Goal: Task Accomplishment & Management: Complete application form

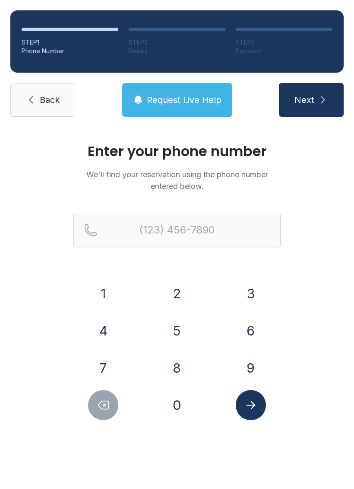
click at [108, 319] on button "4" at bounding box center [103, 331] width 30 height 30
click at [175, 412] on button "0" at bounding box center [177, 405] width 30 height 30
click at [108, 330] on button "4" at bounding box center [103, 331] width 30 height 30
click at [107, 329] on button "4" at bounding box center [103, 331] width 30 height 30
click at [237, 290] on button "3" at bounding box center [251, 293] width 30 height 30
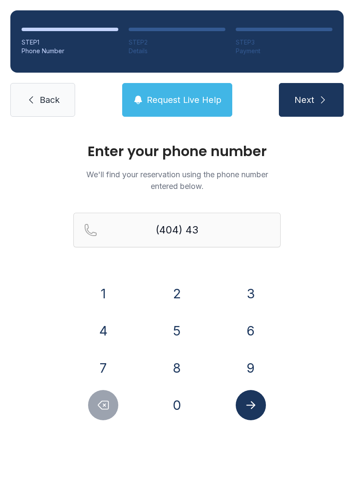
click at [179, 296] on button "2" at bounding box center [177, 293] width 30 height 30
click at [111, 293] on button "1" at bounding box center [103, 293] width 30 height 30
click at [178, 373] on button "8" at bounding box center [177, 368] width 30 height 30
click at [113, 285] on button "1" at bounding box center [103, 293] width 30 height 30
click at [178, 400] on button "0" at bounding box center [177, 405] width 30 height 30
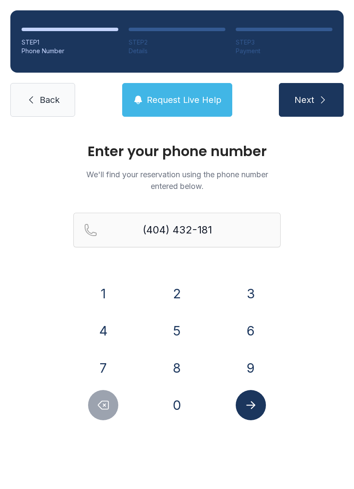
type input "[PHONE_NUMBER]"
click at [256, 402] on icon "Submit lookup form" at bounding box center [251, 405] width 13 height 13
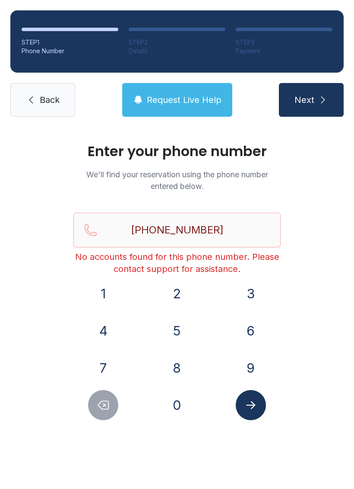
click at [48, 102] on span "Back" at bounding box center [50, 100] width 20 height 12
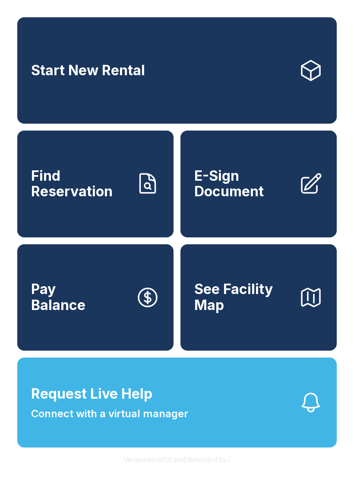
click at [93, 200] on span "Find Reservation" at bounding box center [80, 184] width 98 height 32
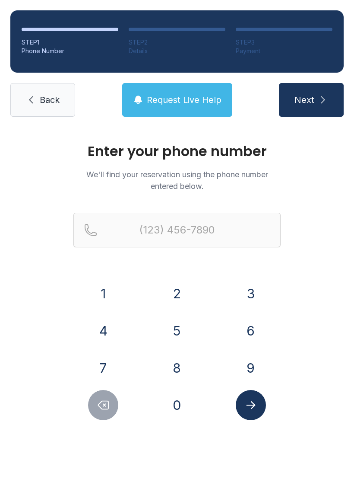
click at [108, 333] on button "4" at bounding box center [103, 331] width 30 height 30
click at [166, 403] on button "0" at bounding box center [177, 405] width 30 height 30
click at [107, 335] on button "4" at bounding box center [103, 331] width 30 height 30
click at [242, 294] on button "3" at bounding box center [251, 293] width 30 height 30
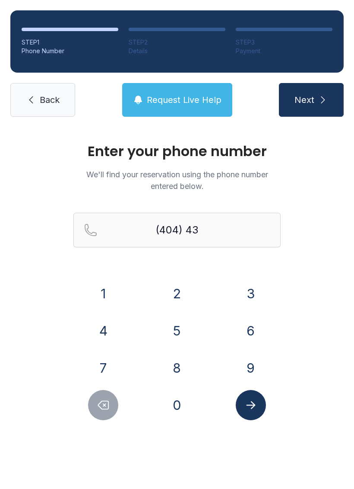
click at [177, 293] on button "2" at bounding box center [177, 293] width 30 height 30
click at [110, 285] on button "1" at bounding box center [103, 293] width 30 height 30
click at [179, 363] on button "8" at bounding box center [177, 368] width 30 height 30
click at [104, 291] on button "1" at bounding box center [103, 293] width 30 height 30
click at [172, 405] on button "0" at bounding box center [177, 405] width 30 height 30
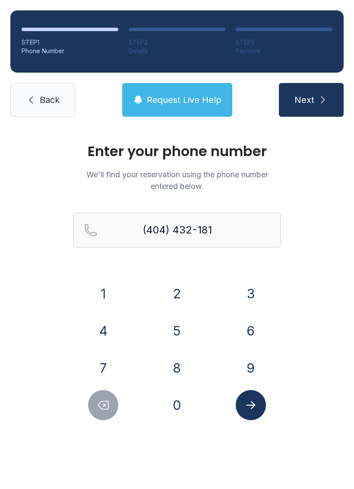
type input "[PHONE_NUMBER]"
click at [252, 410] on icon "Submit lookup form" at bounding box center [251, 405] width 13 height 13
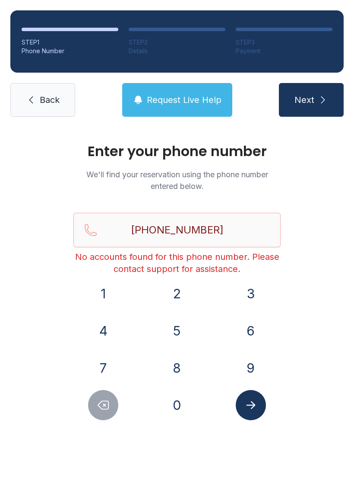
click at [48, 90] on link "Back" at bounding box center [42, 100] width 65 height 34
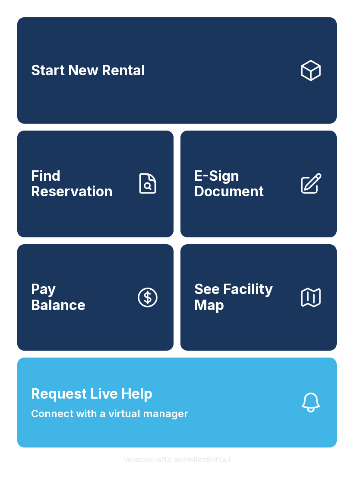
click at [163, 421] on span "Connect with a virtual manager" at bounding box center [109, 414] width 157 height 16
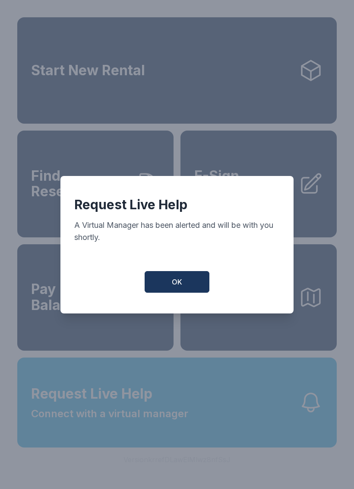
click at [182, 287] on span "OK" at bounding box center [177, 282] width 10 height 10
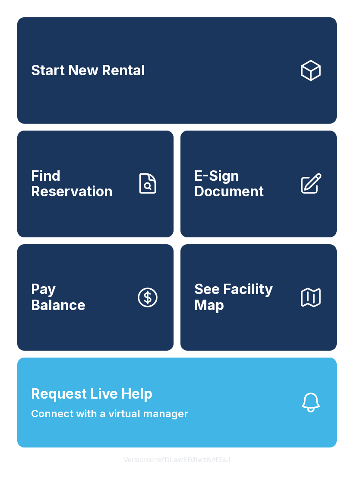
click at [116, 200] on span "Find Reservation" at bounding box center [80, 184] width 98 height 32
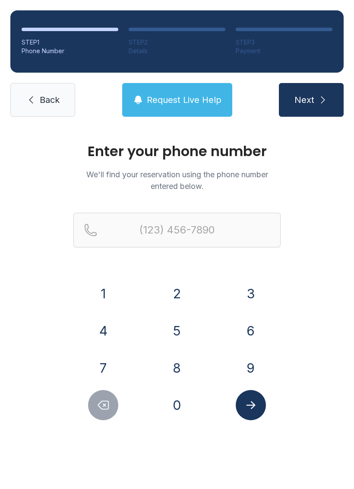
click at [310, 96] on span "Next" at bounding box center [305, 100] width 20 height 12
click at [101, 328] on button "4" at bounding box center [103, 331] width 30 height 30
click at [179, 404] on button "0" at bounding box center [177, 405] width 30 height 30
click at [107, 327] on button "4" at bounding box center [103, 331] width 30 height 30
click at [105, 328] on button "4" at bounding box center [103, 331] width 30 height 30
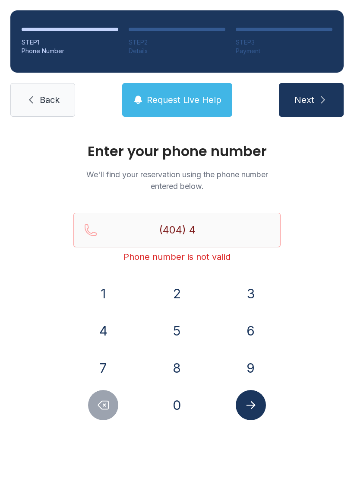
click at [228, 306] on div "3" at bounding box center [251, 293] width 60 height 30
click at [176, 301] on button "2" at bounding box center [177, 293] width 30 height 30
click at [99, 291] on button "1" at bounding box center [103, 293] width 30 height 30
click at [186, 370] on button "8" at bounding box center [177, 368] width 30 height 30
click at [95, 288] on button "1" at bounding box center [103, 293] width 30 height 30
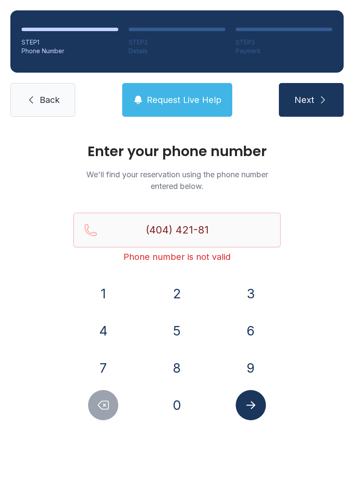
click at [179, 411] on button "0" at bounding box center [177, 405] width 30 height 30
click at [106, 409] on icon "Delete number" at bounding box center [104, 405] width 10 height 8
click at [105, 409] on icon "Delete number" at bounding box center [104, 405] width 10 height 8
click at [103, 408] on icon "Delete number" at bounding box center [103, 405] width 13 height 13
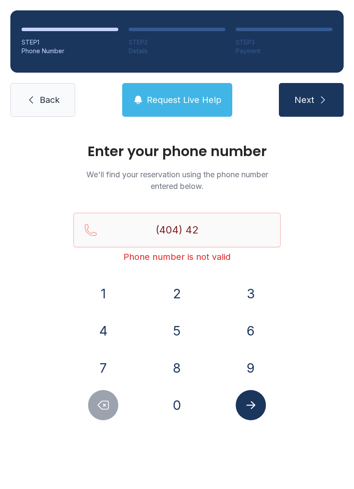
click at [98, 407] on icon "Delete number" at bounding box center [103, 405] width 13 height 13
click at [249, 293] on button "3" at bounding box center [251, 293] width 30 height 30
click at [178, 297] on button "2" at bounding box center [177, 293] width 30 height 30
click at [108, 280] on button "1" at bounding box center [103, 293] width 30 height 30
click at [175, 378] on button "8" at bounding box center [177, 368] width 30 height 30
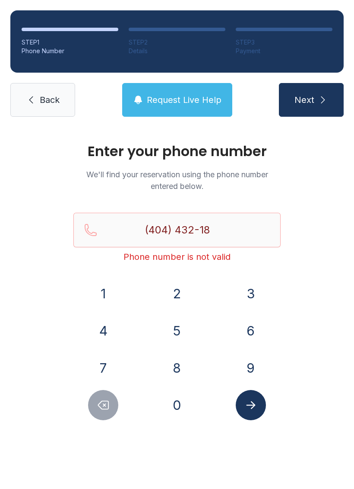
click at [89, 289] on button "1" at bounding box center [103, 293] width 30 height 30
click at [185, 412] on button "0" at bounding box center [177, 405] width 30 height 30
click at [255, 402] on icon "Submit lookup form" at bounding box center [251, 405] width 13 height 13
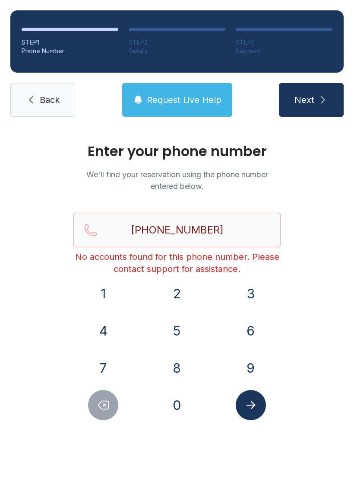
click at [98, 404] on icon "Delete number" at bounding box center [103, 405] width 13 height 13
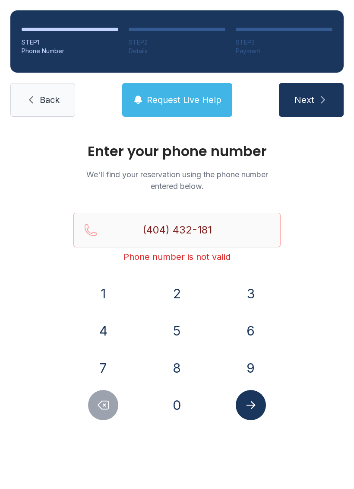
click at [94, 405] on button "Delete number" at bounding box center [103, 405] width 30 height 30
click at [93, 412] on button "Delete number" at bounding box center [103, 405] width 30 height 30
click at [93, 411] on button "Delete number" at bounding box center [103, 405] width 30 height 30
click at [102, 413] on button "Delete number" at bounding box center [103, 405] width 30 height 30
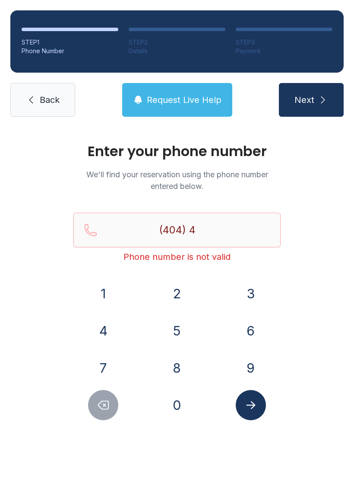
click at [102, 413] on button "Delete number" at bounding box center [103, 405] width 30 height 30
click at [101, 406] on icon "Delete number" at bounding box center [103, 405] width 13 height 13
type input "(4"
click at [105, 407] on icon "Delete number" at bounding box center [103, 405] width 13 height 13
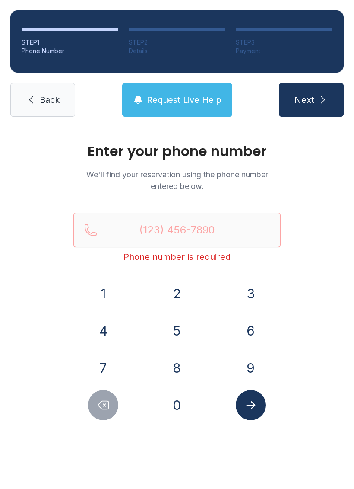
click at [105, 406] on icon "Delete number" at bounding box center [104, 405] width 10 height 8
click at [115, 395] on button "Delete number" at bounding box center [103, 405] width 30 height 30
click at [118, 399] on div at bounding box center [103, 405] width 60 height 30
click at [110, 407] on icon "Delete number" at bounding box center [103, 405] width 13 height 13
click at [101, 407] on icon "Delete number" at bounding box center [103, 405] width 13 height 13
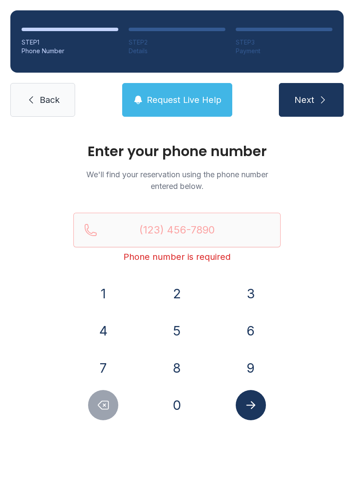
click at [42, 105] on span "Back" at bounding box center [50, 100] width 20 height 12
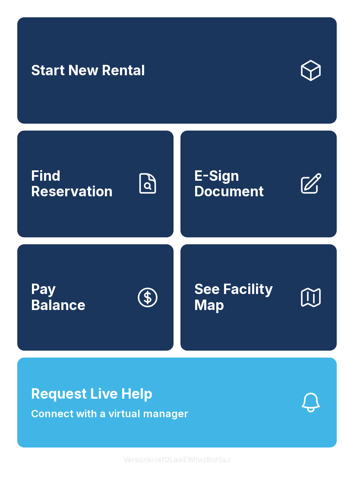
click at [239, 73] on link "Start New Rental" at bounding box center [177, 70] width 320 height 106
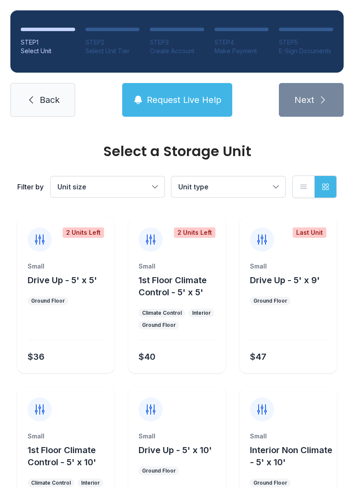
click at [52, 97] on span "Back" at bounding box center [50, 100] width 20 height 12
